Goal: Check status

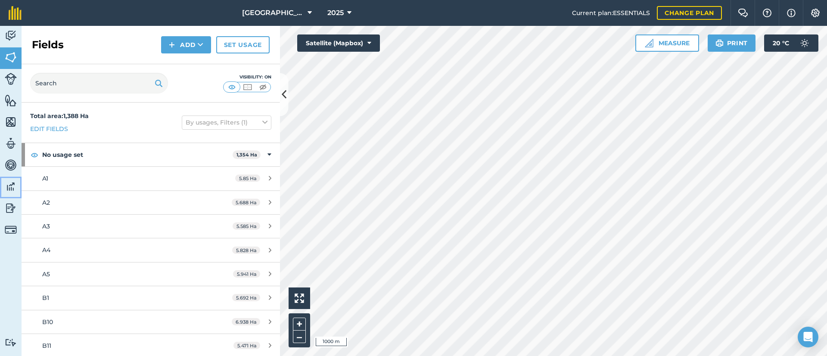
drag, startPoint x: 10, startPoint y: 189, endPoint x: 16, endPoint y: 188, distance: 5.7
click at [10, 189] on img at bounding box center [11, 186] width 12 height 13
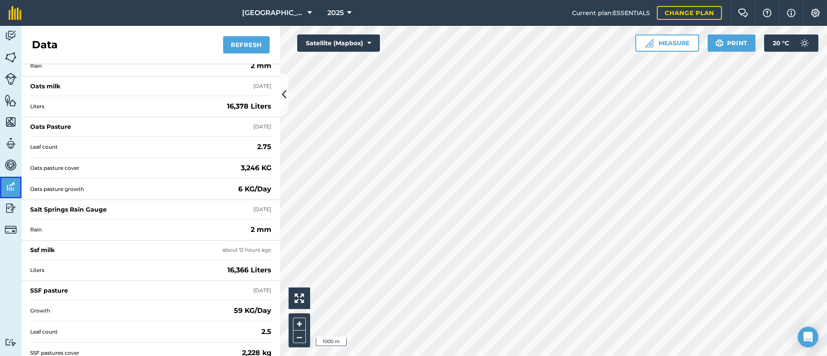
scroll to position [75, 0]
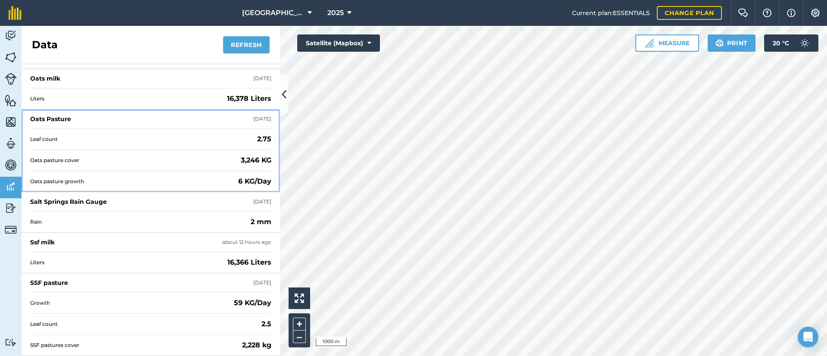
click at [238, 180] on strong "6 KG/Day" at bounding box center [254, 181] width 33 height 10
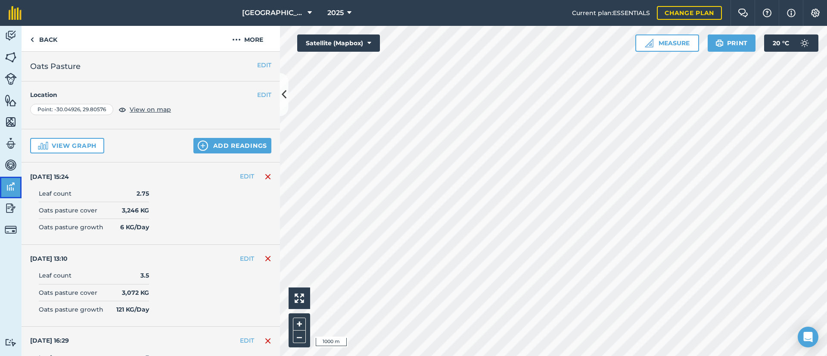
click at [6, 181] on img at bounding box center [11, 186] width 12 height 13
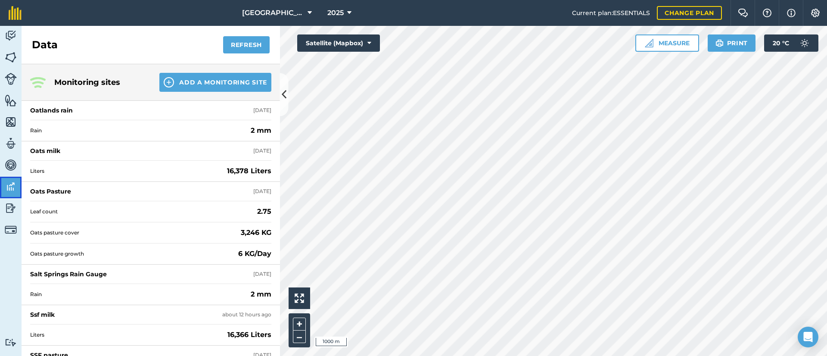
scroll to position [75, 0]
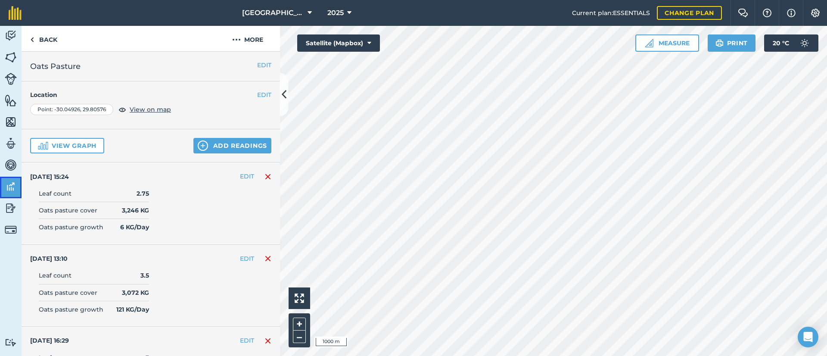
click at [13, 189] on img at bounding box center [11, 186] width 12 height 13
